Goal: Navigation & Orientation: Find specific page/section

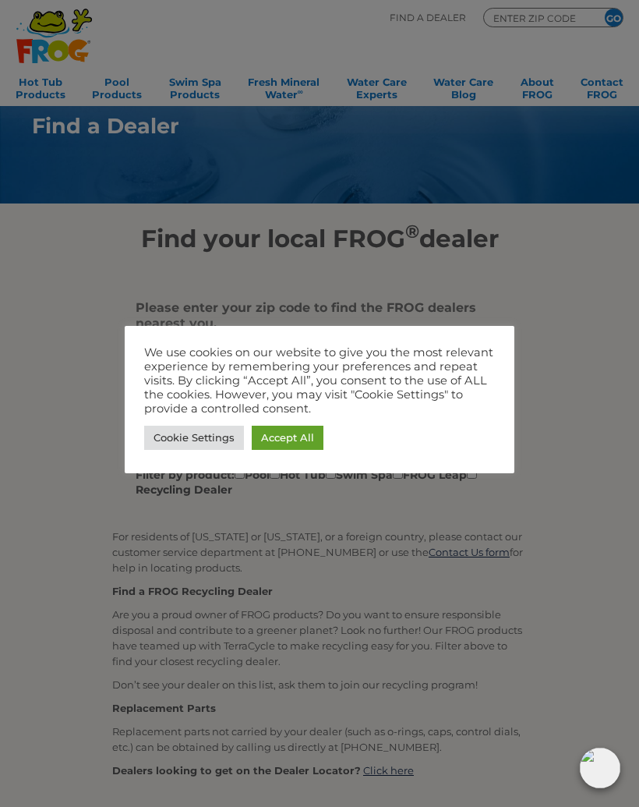
click at [300, 439] on link "Accept All" at bounding box center [288, 438] width 72 height 24
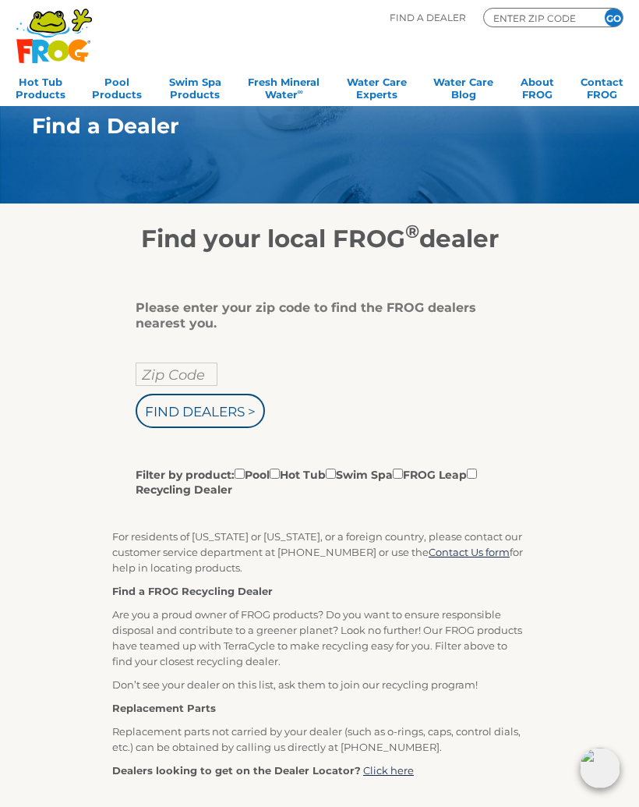
click at [233, 422] on input "Find Dealers >" at bounding box center [200, 411] width 129 height 34
click at [191, 380] on input "Zip Code" at bounding box center [177, 374] width 82 height 23
type input "ENTER ZIP CODE"
type input "Zip Code"
click at [178, 386] on input "text" at bounding box center [177, 374] width 82 height 23
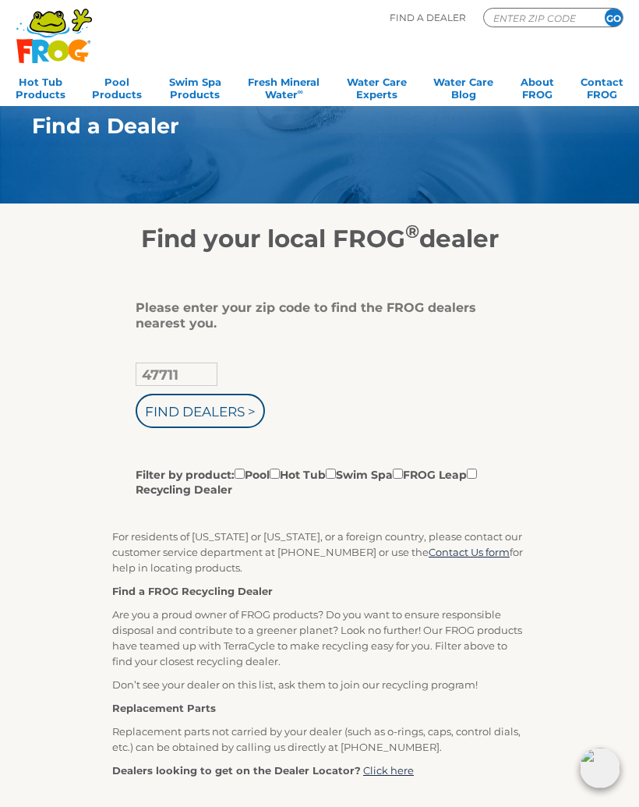
type input "47711"
click at [225, 425] on input "Find Dealers >" at bounding box center [200, 411] width 129 height 34
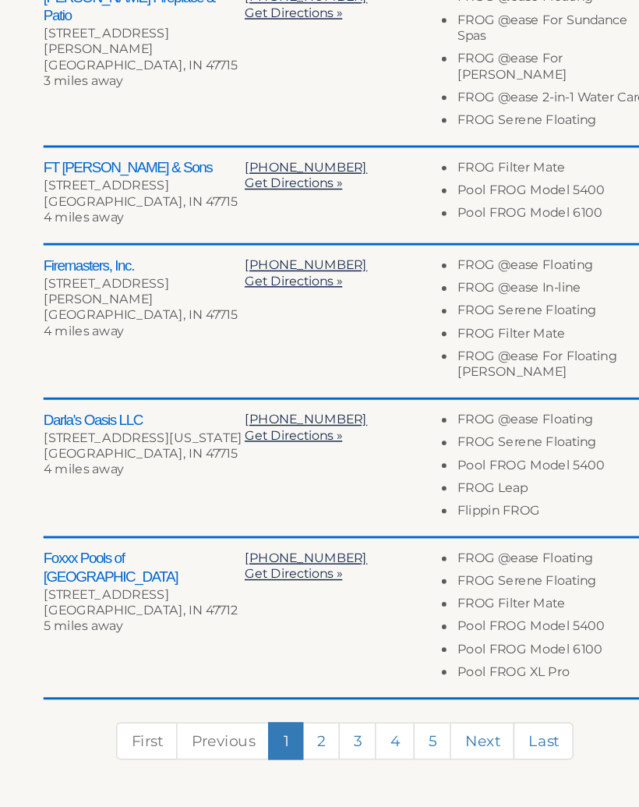
scroll to position [400, 0]
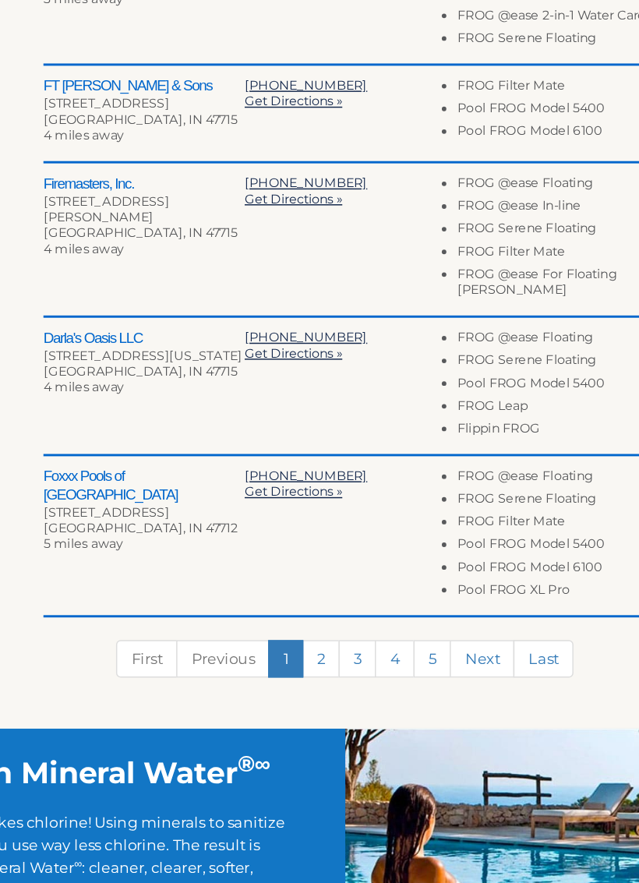
click at [391, 695] on link "Next" at bounding box center [413, 708] width 44 height 26
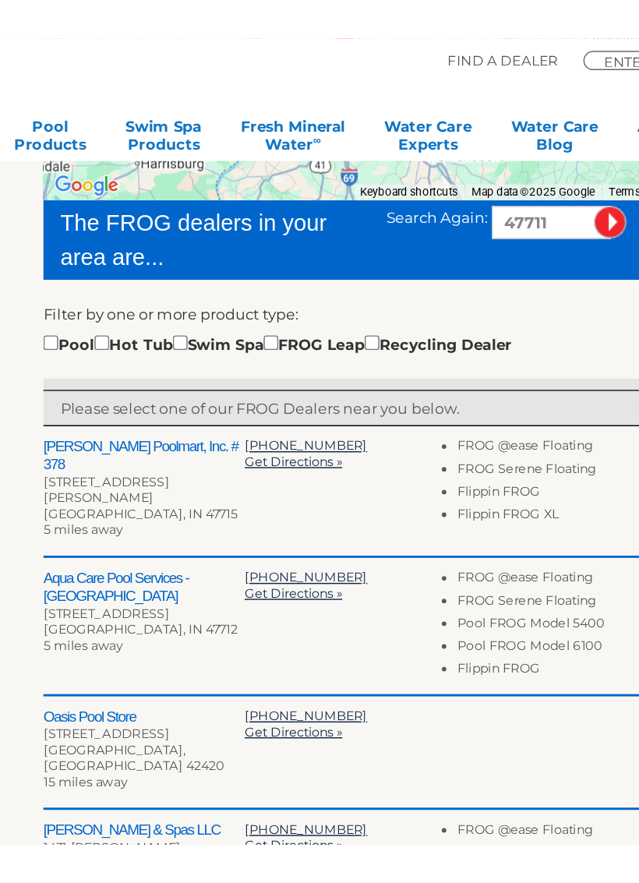
scroll to position [317, 0]
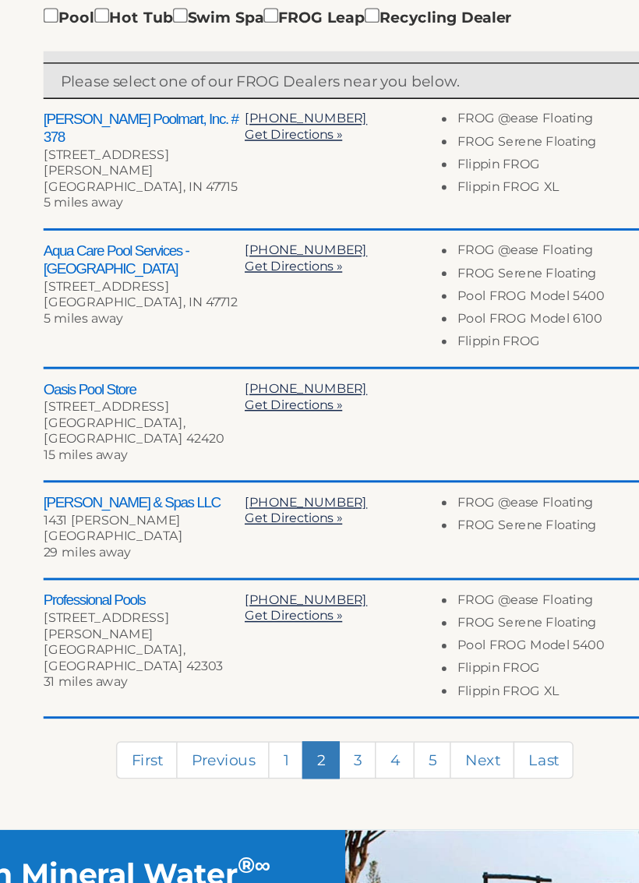
click at [315, 709] on link "3" at bounding box center [328, 722] width 26 height 26
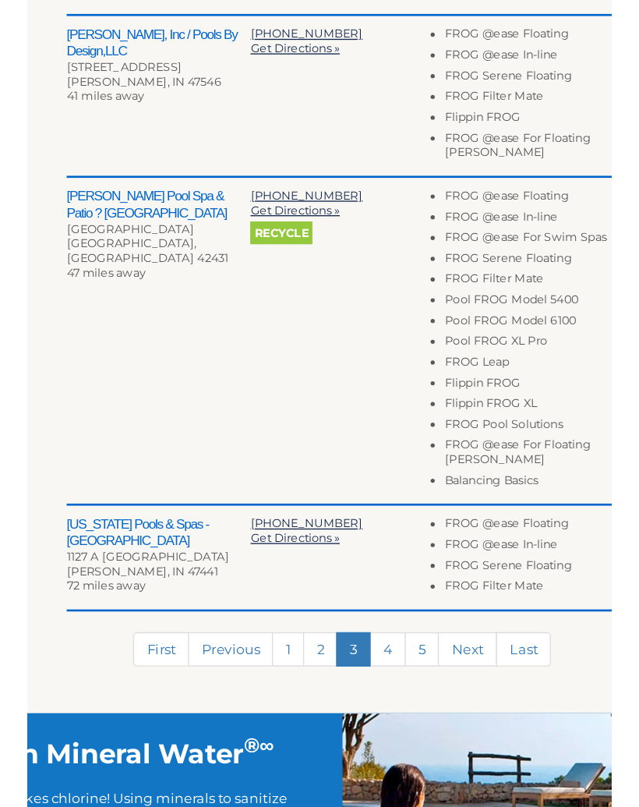
scroll to position [663, 0]
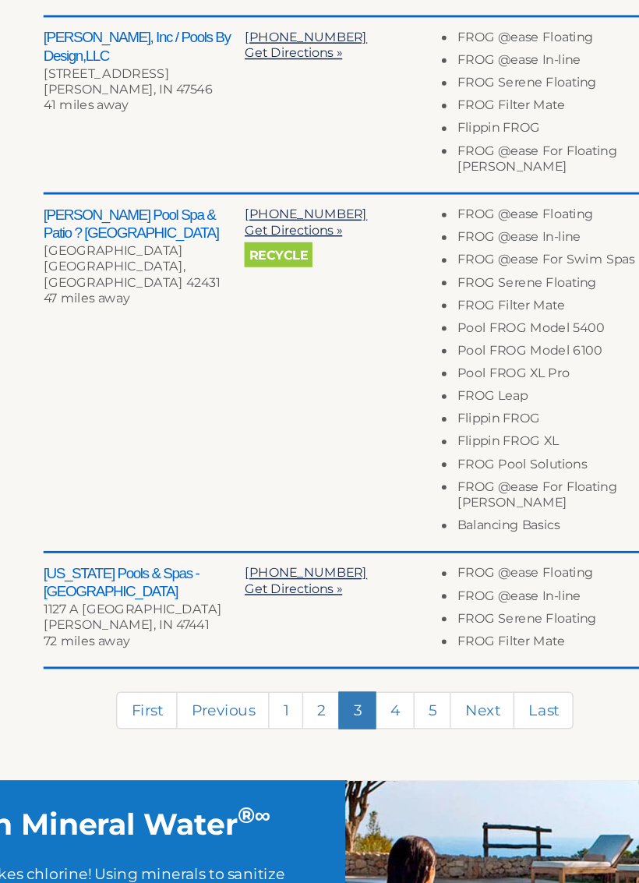
click at [340, 752] on link "4" at bounding box center [353, 765] width 27 height 26
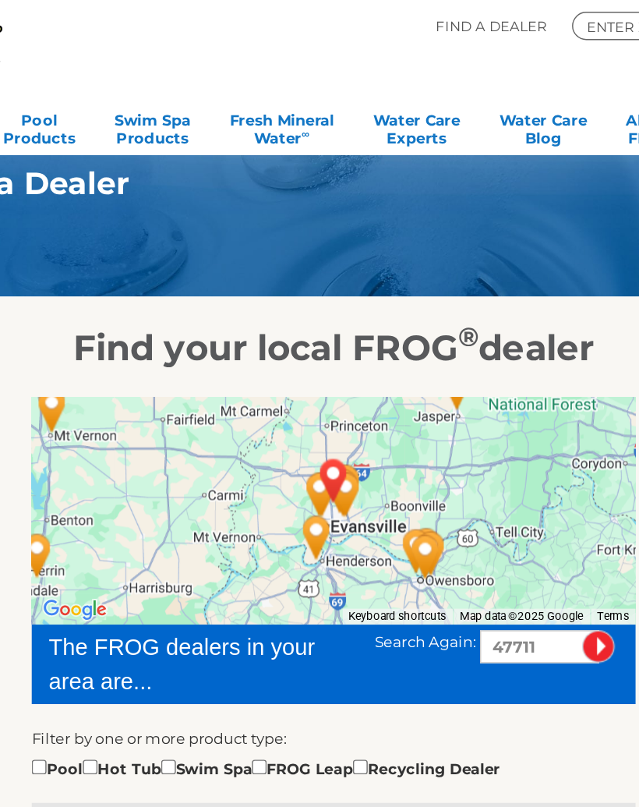
scroll to position [0, 0]
